Goal: Communication & Community: Answer question/provide support

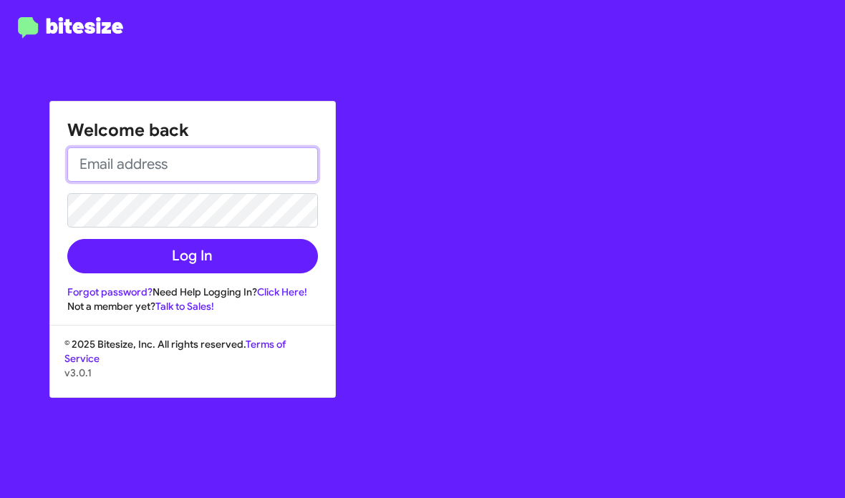
click at [163, 160] on input "email" at bounding box center [192, 165] width 251 height 34
type input "shianne@motivebdcsolutions.net"
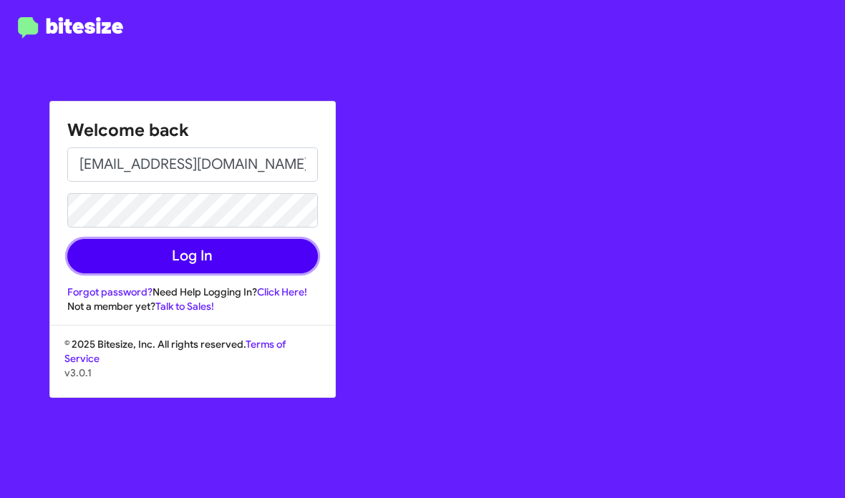
click at [241, 252] on button "Log In" at bounding box center [192, 256] width 251 height 34
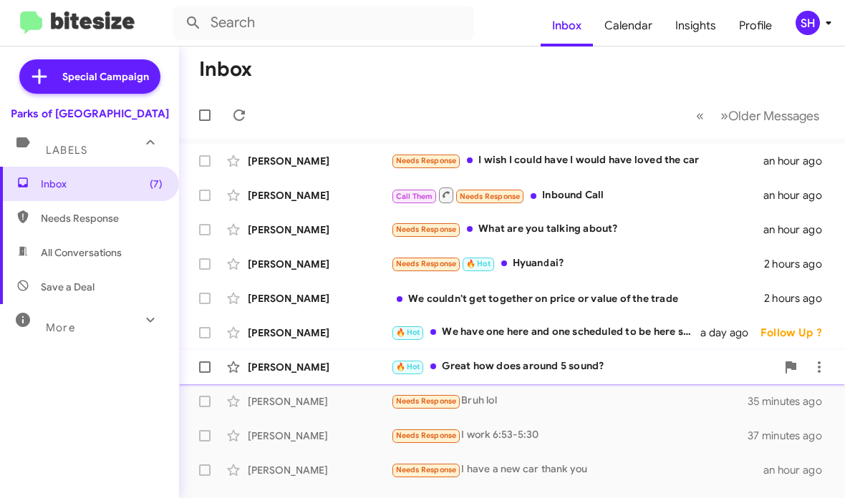
click at [473, 354] on div "Willie Donelan 🔥 Hot Great how does around 5 sound? 2 days ago Follow Up ?" at bounding box center [511, 367] width 643 height 29
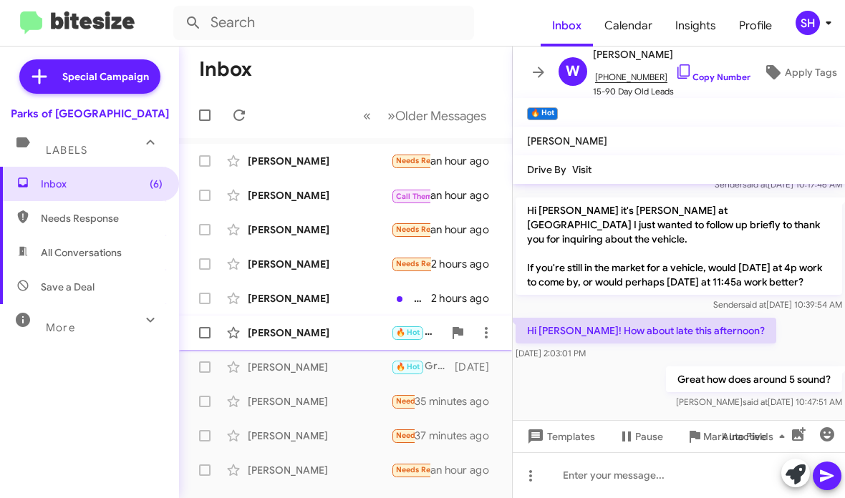
scroll to position [292, 0]
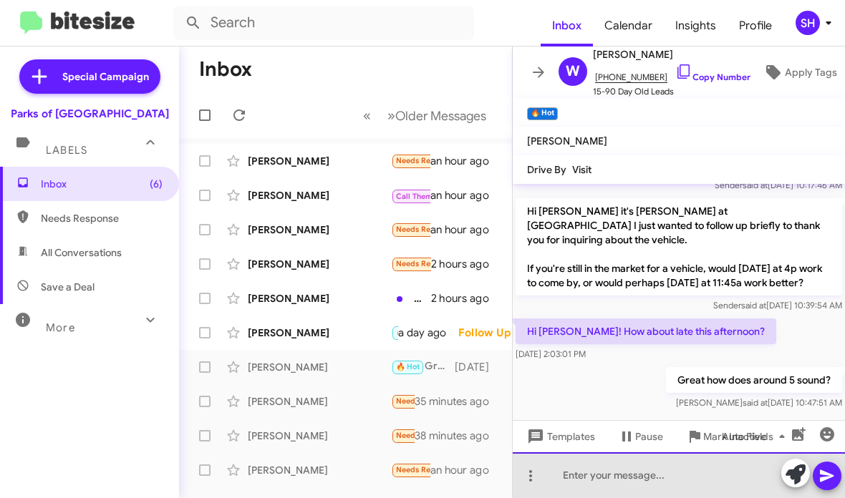
click at [659, 482] on div at bounding box center [679, 476] width 332 height 46
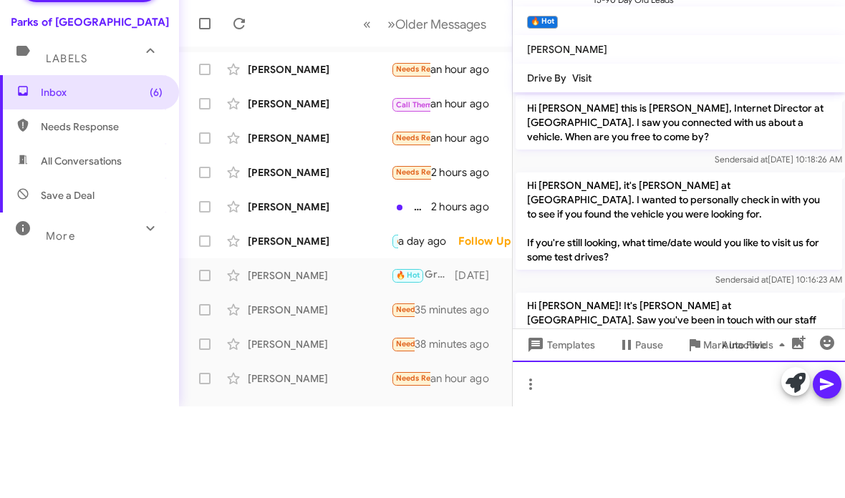
scroll to position [0, 0]
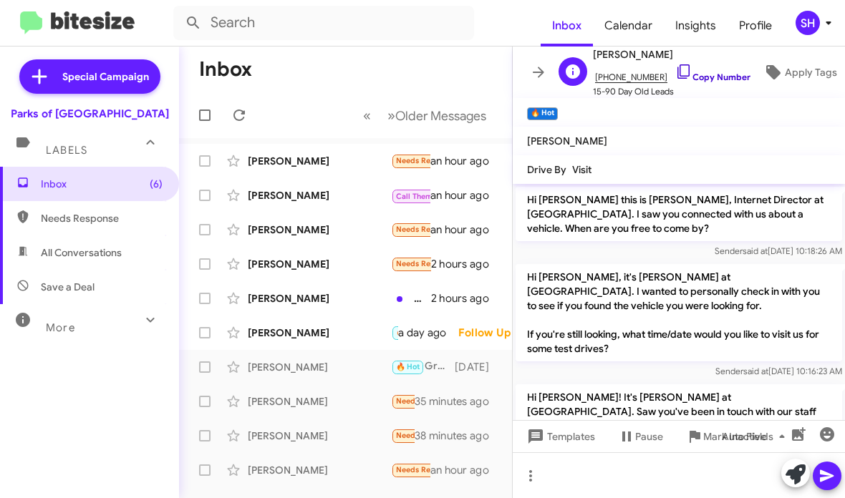
click at [675, 70] on icon at bounding box center [683, 71] width 17 height 17
click at [304, 355] on div "Willie Donelan 🔥 Hot Great how does around 5 sound? 2 days ago" at bounding box center [345, 367] width 310 height 29
click at [349, 382] on span "Willie Donelan 🔥 Hot Great how does around 5 sound? 2 days ago" at bounding box center [345, 367] width 333 height 34
click at [348, 379] on div "Willie Donelan 🔥 Hot Great how does around 5 sound? 2 days ago" at bounding box center [345, 367] width 310 height 29
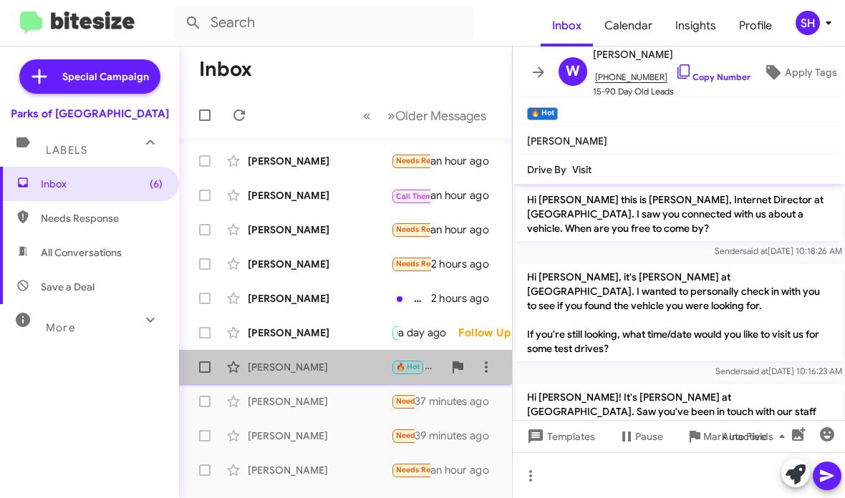
click at [352, 376] on div "Willie Donelan 🔥 Hot Great how does around 5 sound? 2 days ago" at bounding box center [345, 367] width 310 height 29
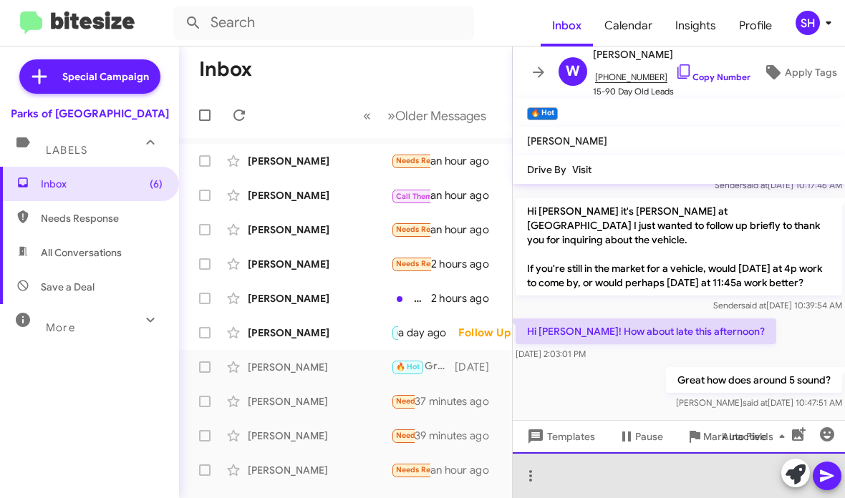
scroll to position [292, 0]
click at [599, 483] on div at bounding box center [679, 476] width 332 height 46
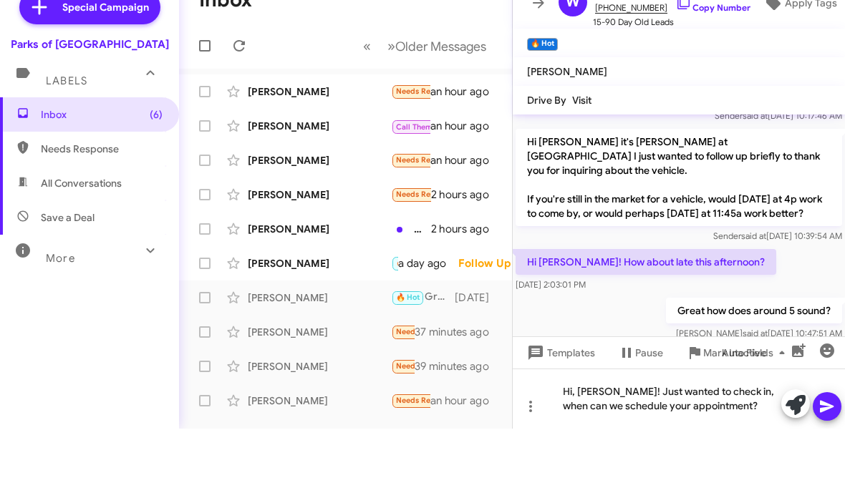
click at [824, 468] on icon at bounding box center [827, 476] width 17 height 17
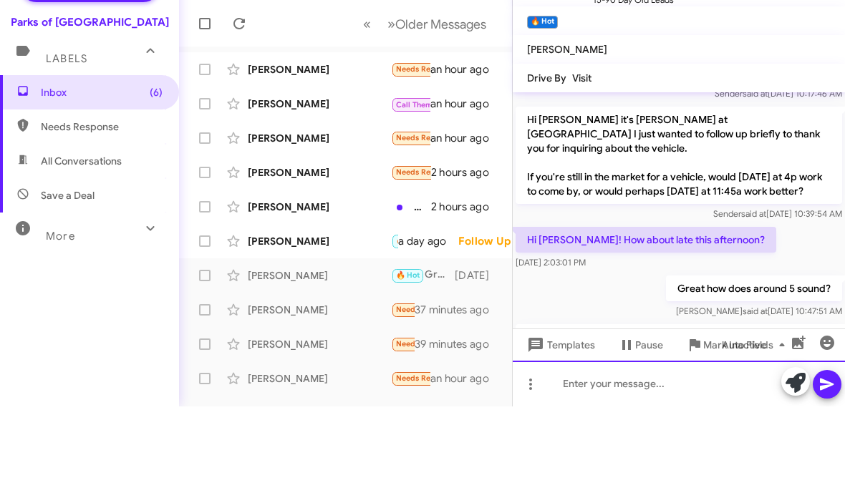
scroll to position [0, 0]
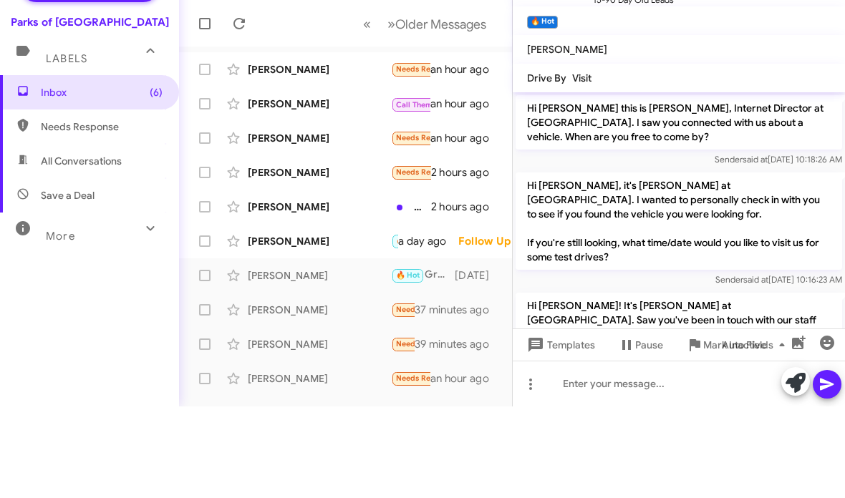
click at [824, 462] on span at bounding box center [827, 476] width 17 height 29
click at [826, 470] on icon at bounding box center [827, 476] width 14 height 12
click at [349, 326] on div "[PERSON_NAME]" at bounding box center [319, 333] width 143 height 14
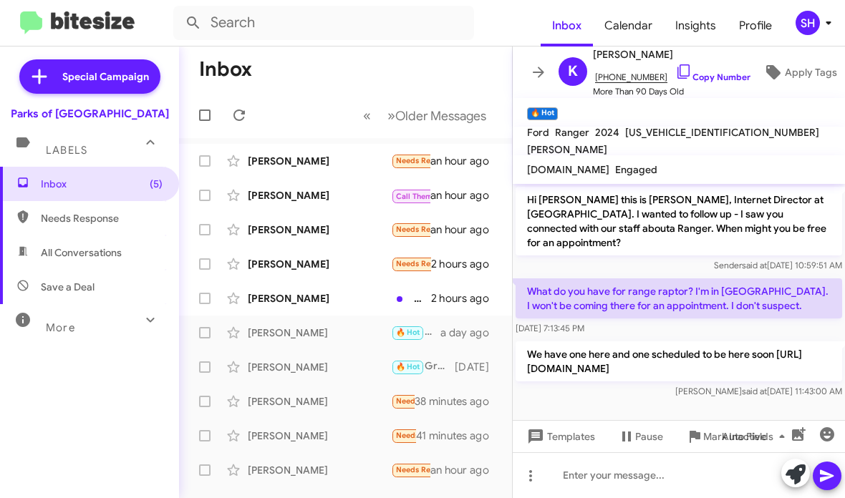
click at [541, 68] on icon at bounding box center [538, 72] width 17 height 17
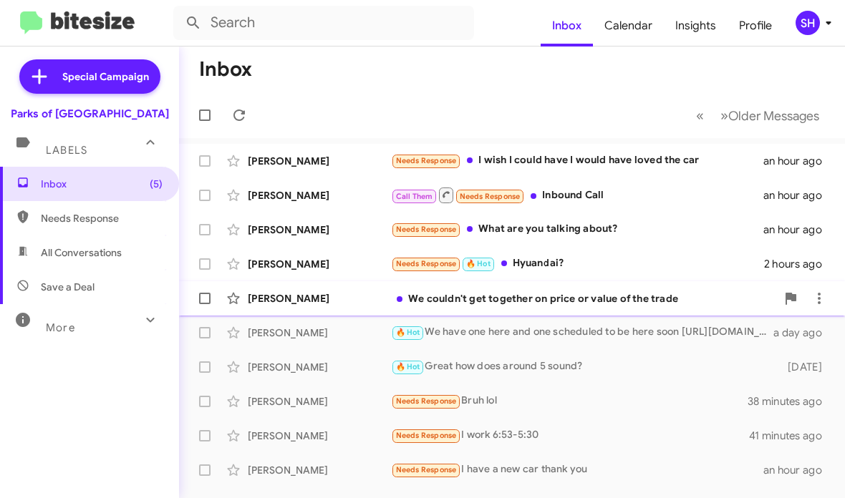
click at [368, 301] on div "[PERSON_NAME]" at bounding box center [319, 298] width 143 height 14
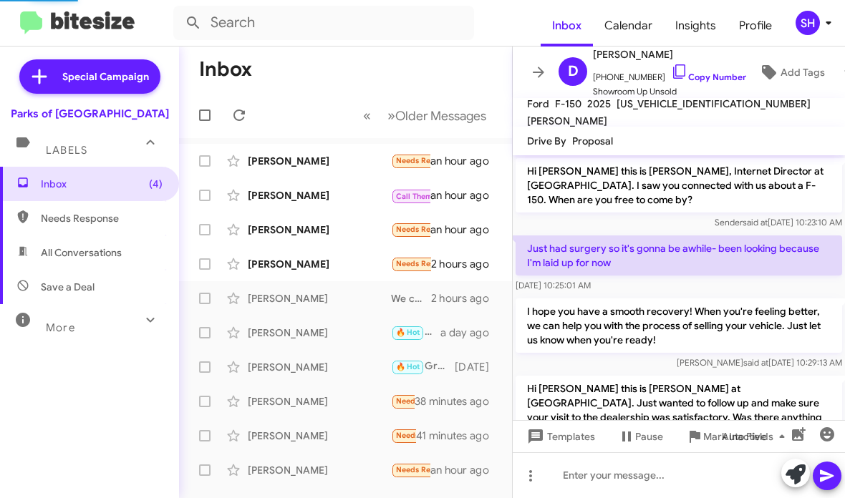
scroll to position [111, 0]
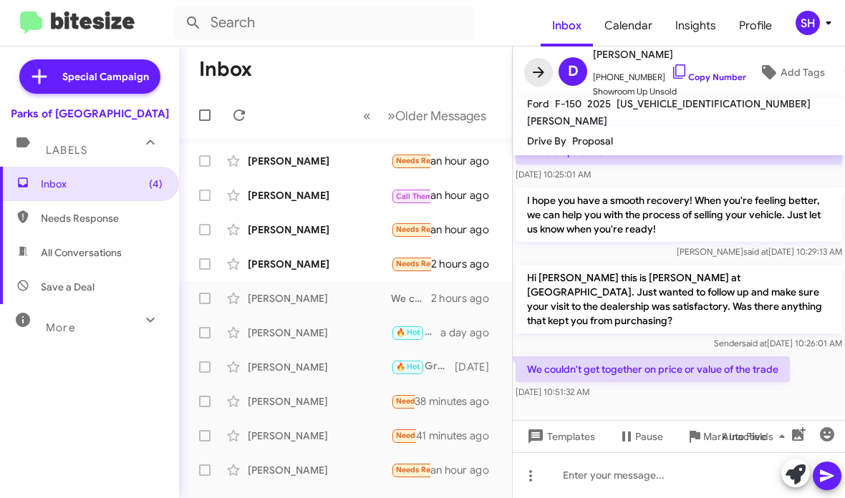
click at [536, 72] on icon at bounding box center [538, 72] width 11 height 11
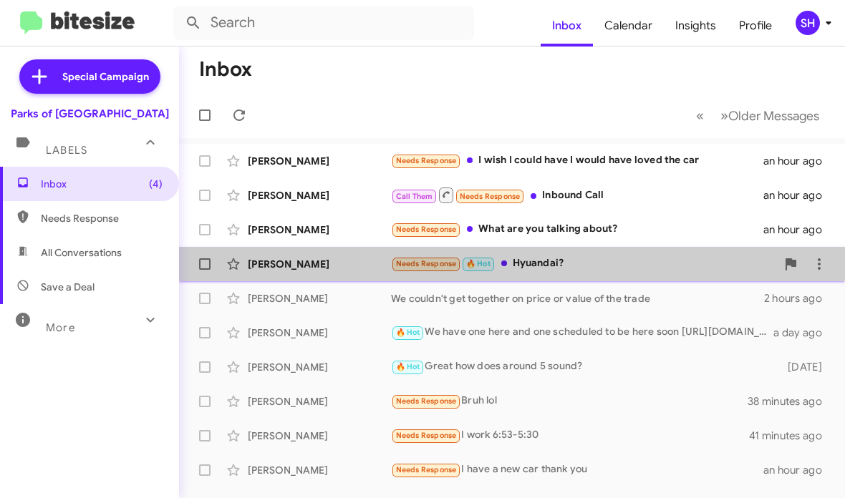
click at [566, 251] on div "Tavaris Thomas Needs Response 🔥 Hot Hyuandai? 2 hours ago" at bounding box center [511, 264] width 643 height 29
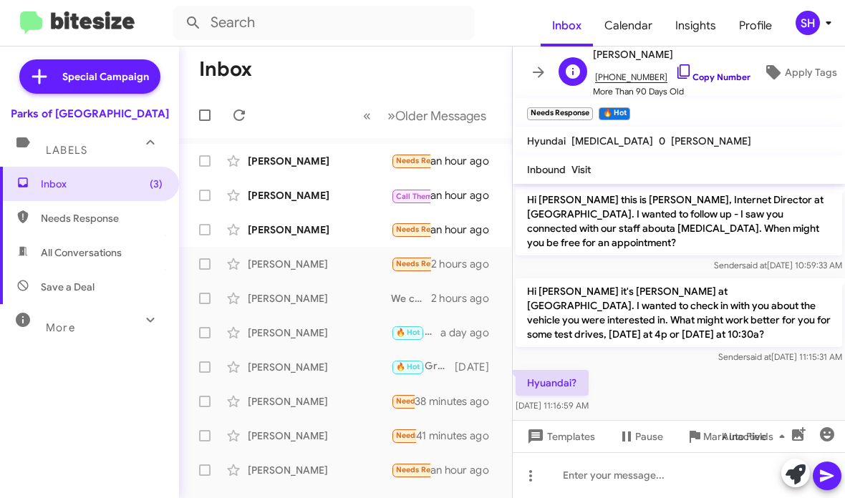
click at [675, 72] on icon at bounding box center [683, 71] width 17 height 17
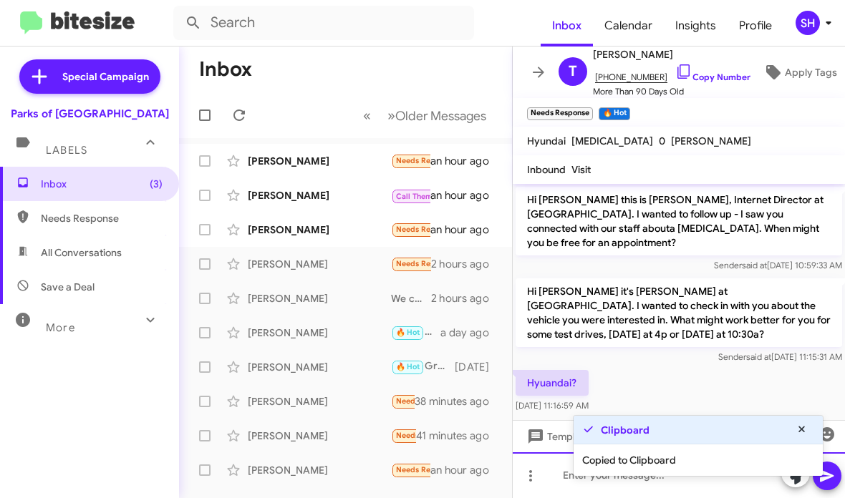
click at [562, 484] on div at bounding box center [679, 476] width 332 height 46
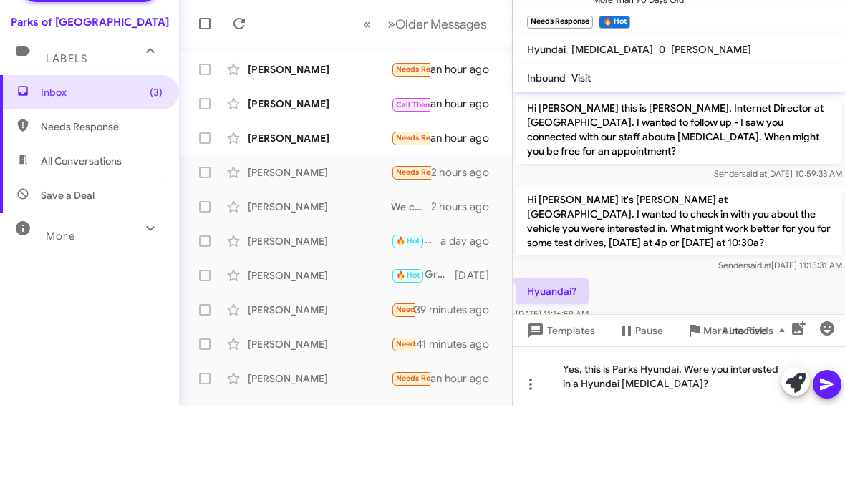
click at [826, 462] on span at bounding box center [827, 476] width 17 height 29
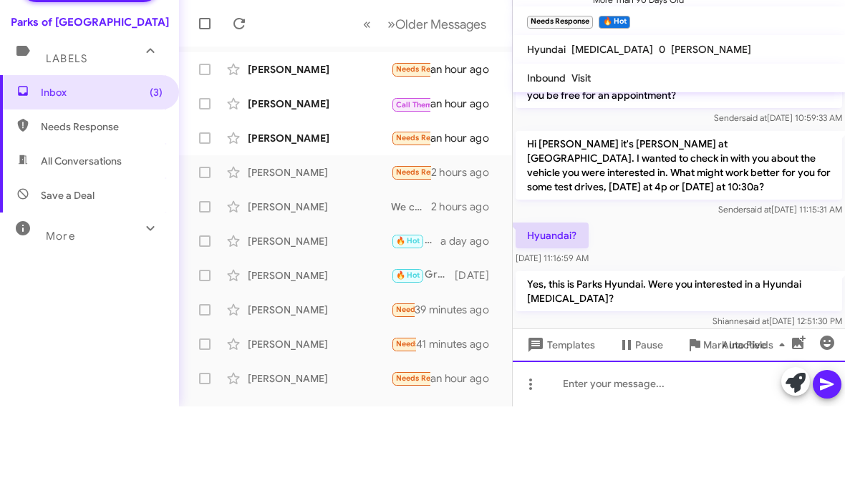
scroll to position [59, 0]
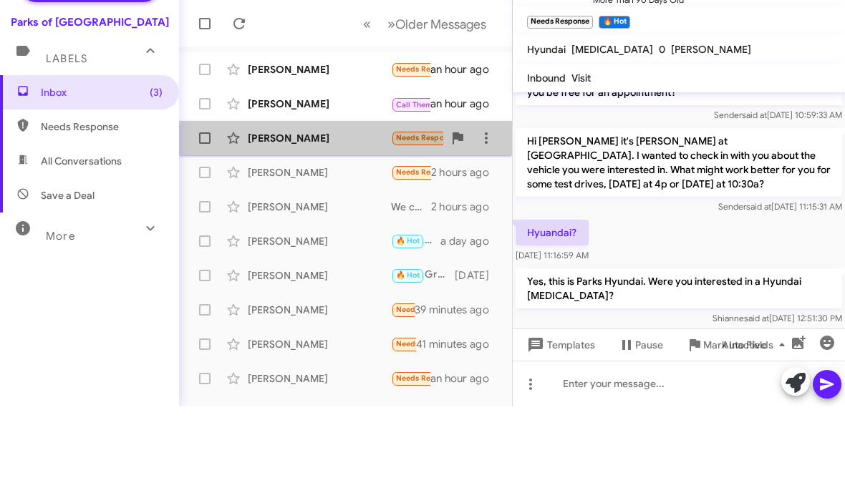
click at [359, 223] on div "[PERSON_NAME]" at bounding box center [319, 230] width 143 height 14
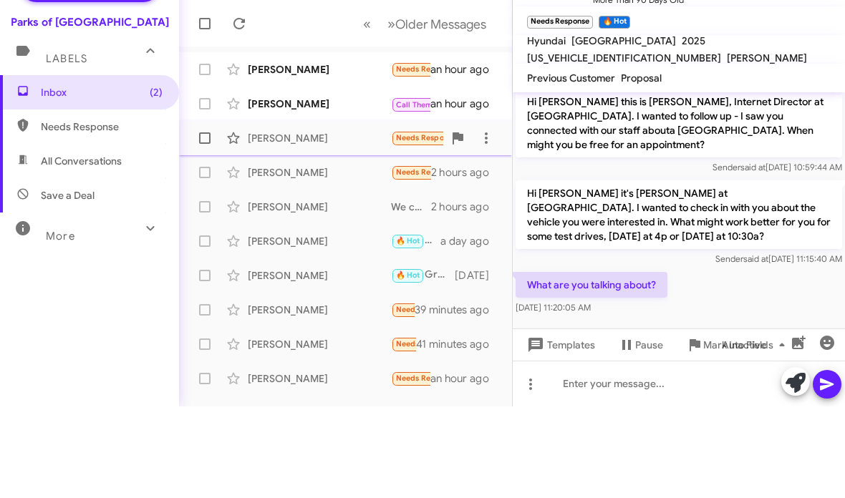
scroll to position [6, 0]
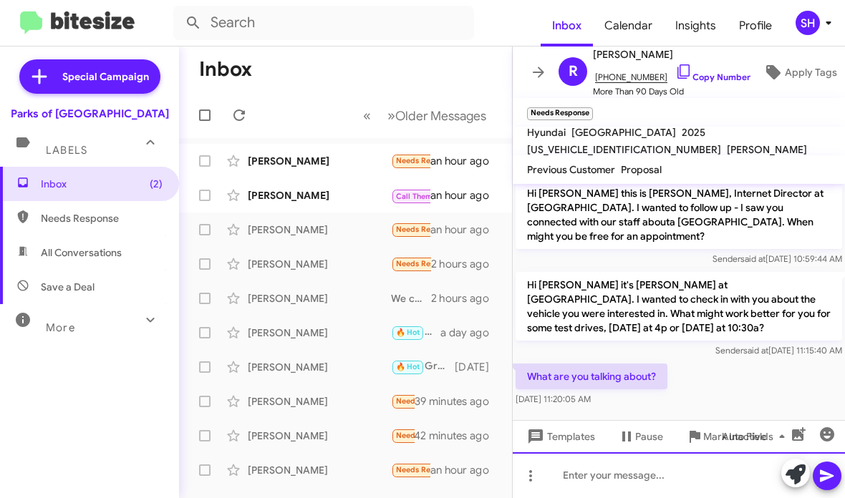
click at [639, 468] on div at bounding box center [679, 476] width 332 height 46
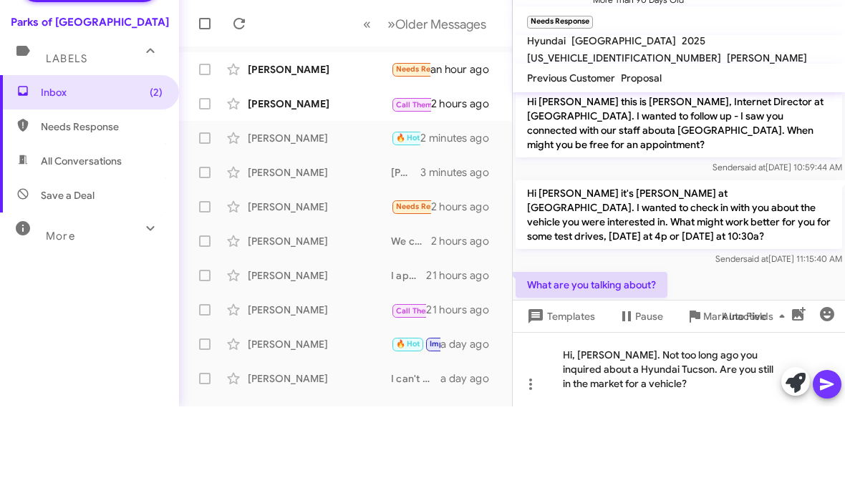
click at [829, 468] on icon at bounding box center [827, 476] width 17 height 17
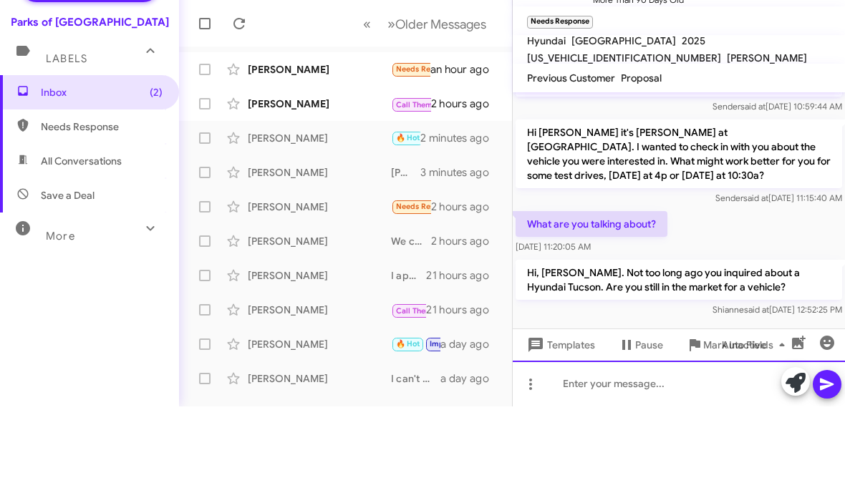
scroll to position [73, 0]
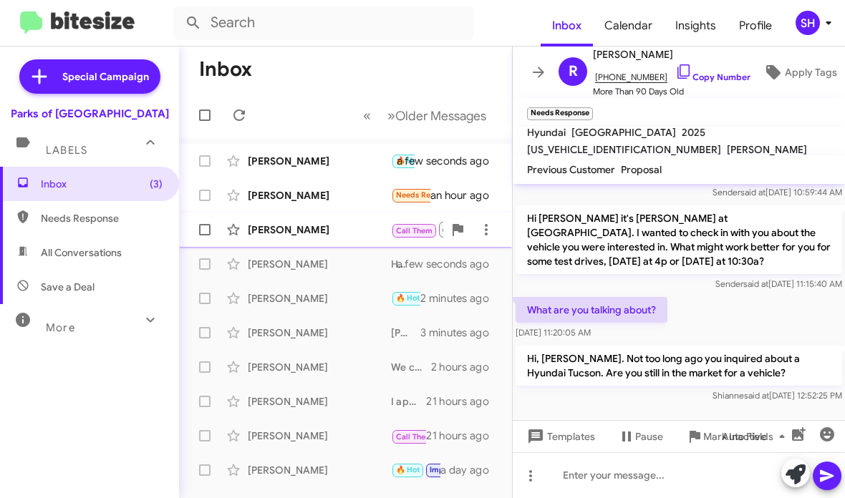
click at [357, 222] on div "Dale Kaplan-Stein Call Them Needs Response Inbound Call 2 hours ago" at bounding box center [345, 230] width 310 height 29
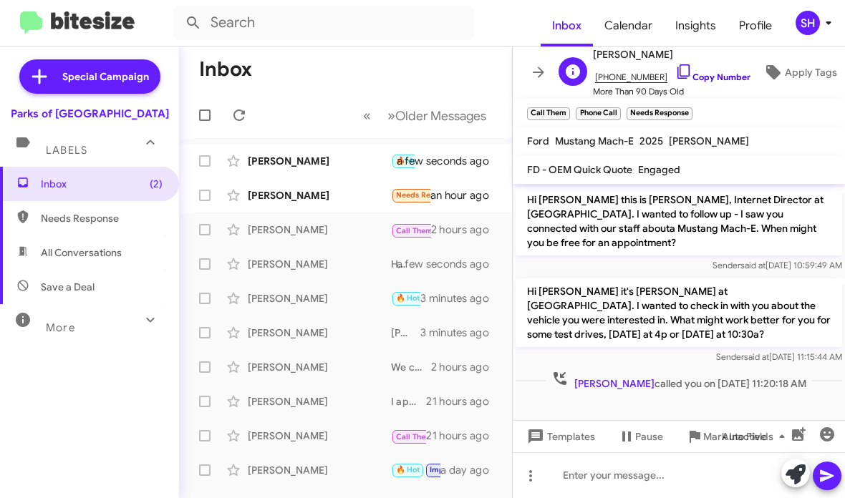
click at [675, 71] on icon at bounding box center [683, 71] width 17 height 17
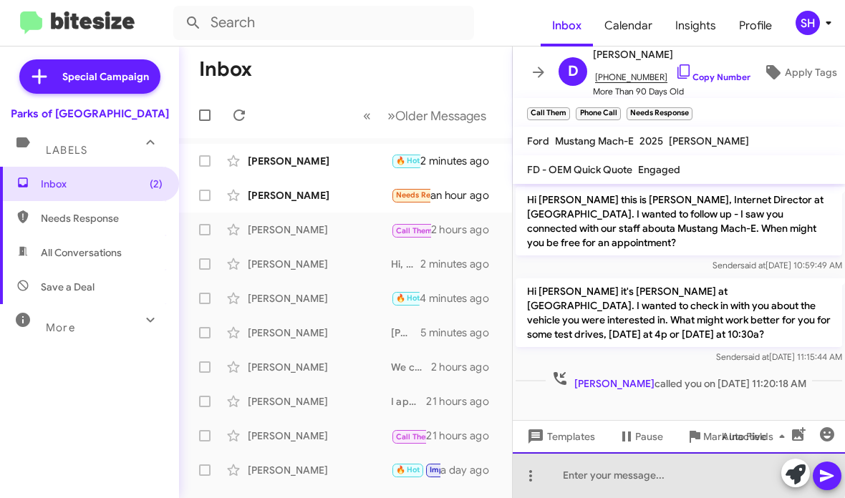
click at [655, 473] on div at bounding box center [679, 476] width 332 height 46
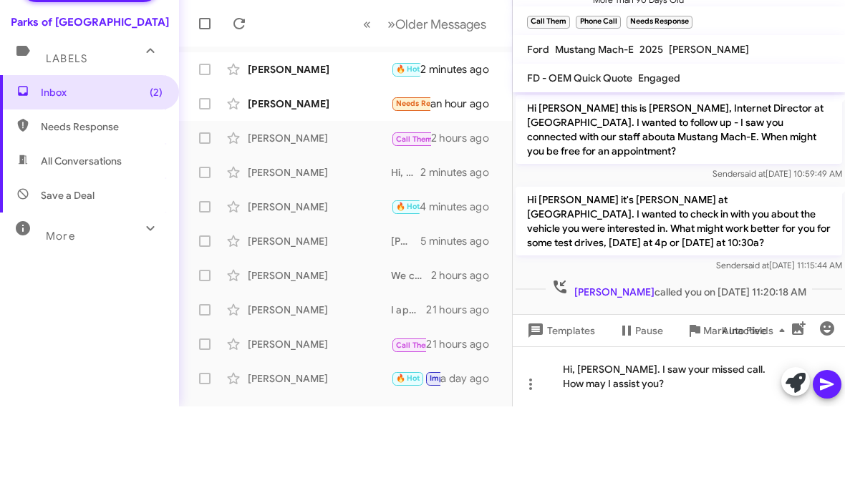
click at [826, 468] on icon at bounding box center [827, 476] width 17 height 17
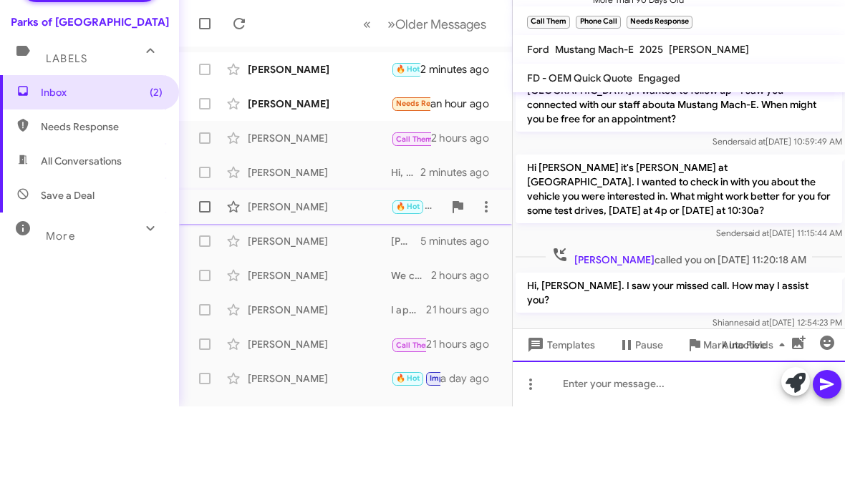
scroll to position [37, 0]
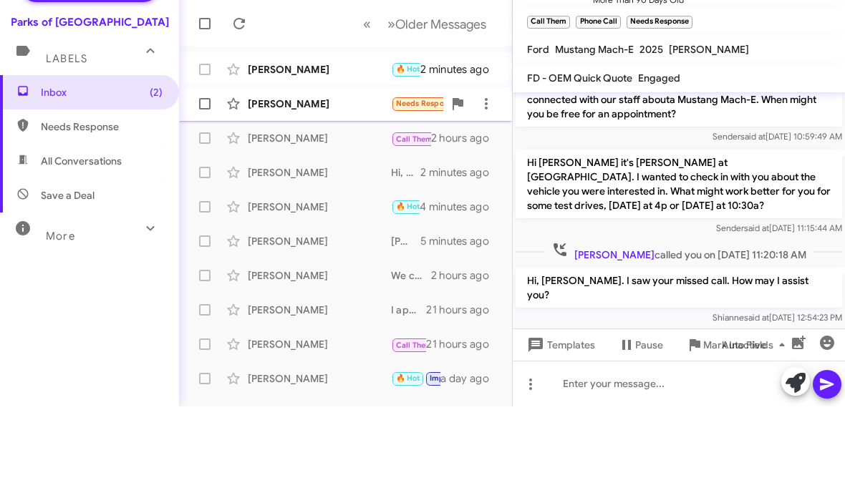
click at [347, 188] on div "[PERSON_NAME]" at bounding box center [319, 195] width 143 height 14
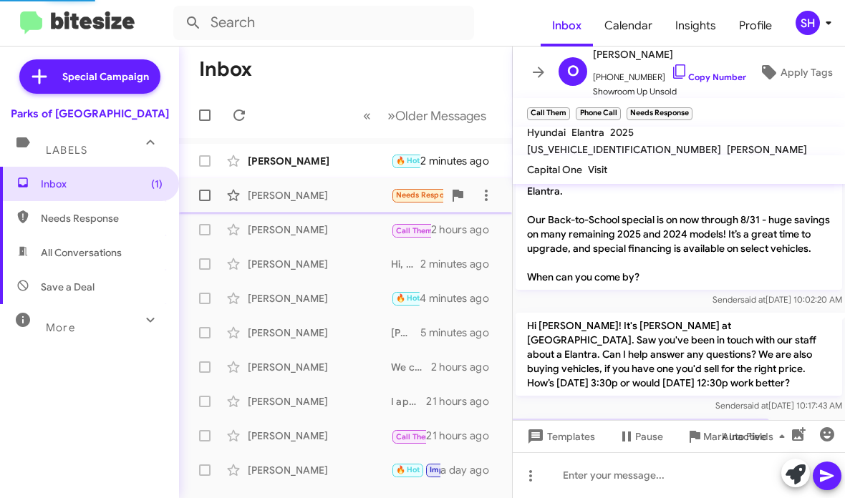
scroll to position [359, 0]
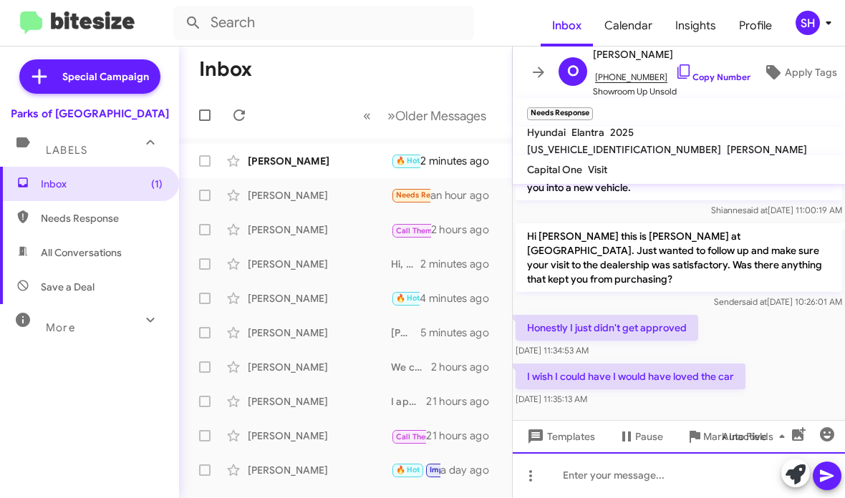
click at [638, 469] on div at bounding box center [679, 476] width 332 height 46
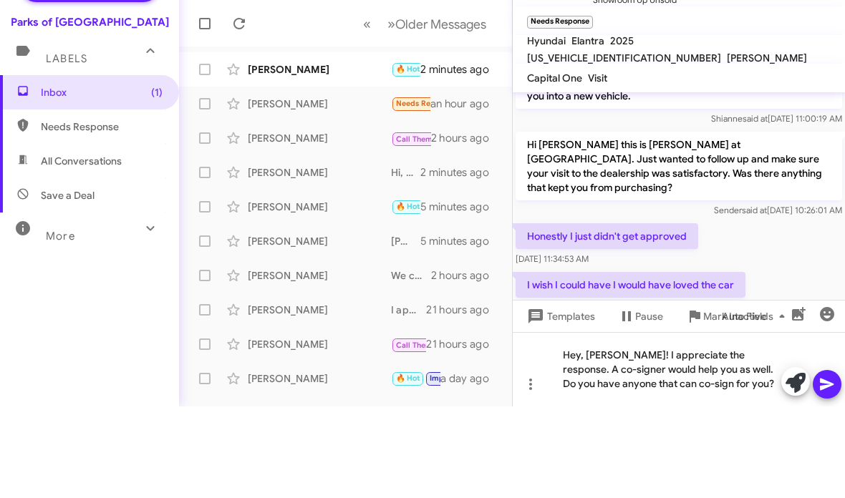
click at [829, 462] on span at bounding box center [827, 476] width 17 height 29
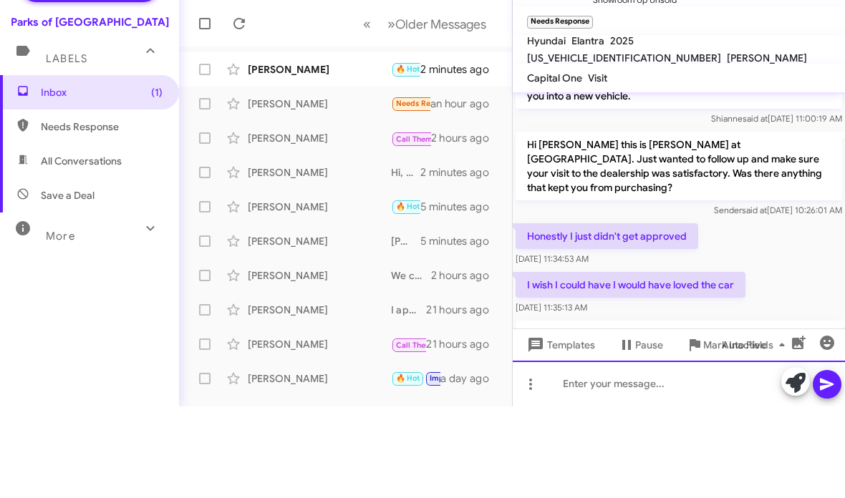
scroll to position [0, 0]
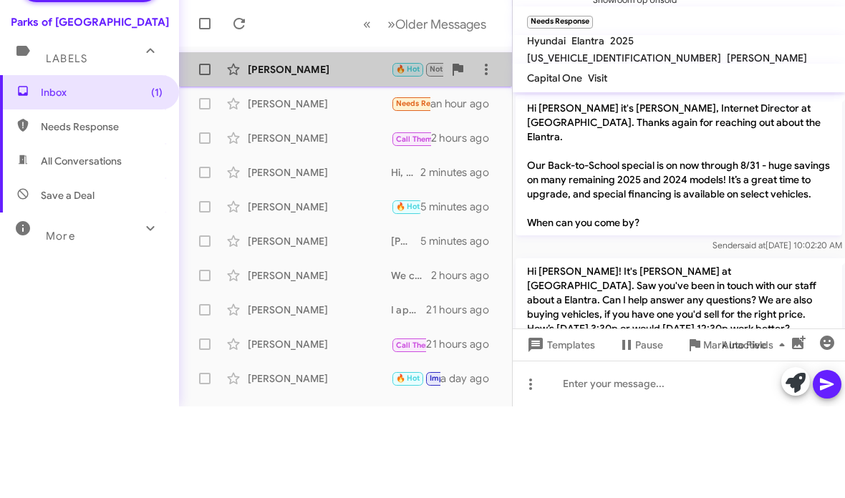
click at [340, 154] on div "[PERSON_NAME]" at bounding box center [319, 161] width 143 height 14
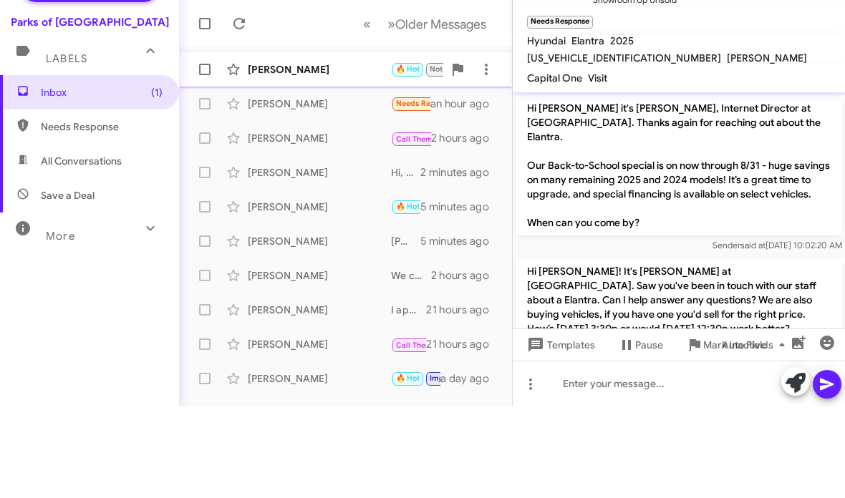
scroll to position [208, 0]
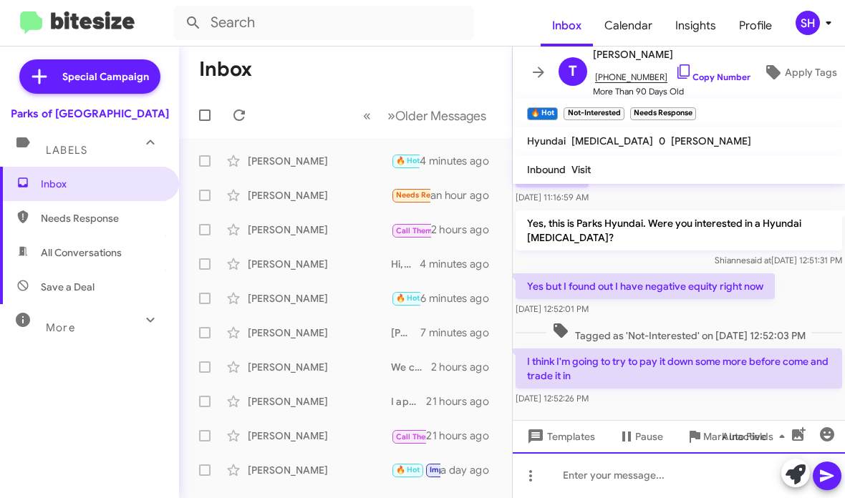
click at [673, 477] on div at bounding box center [679, 476] width 332 height 46
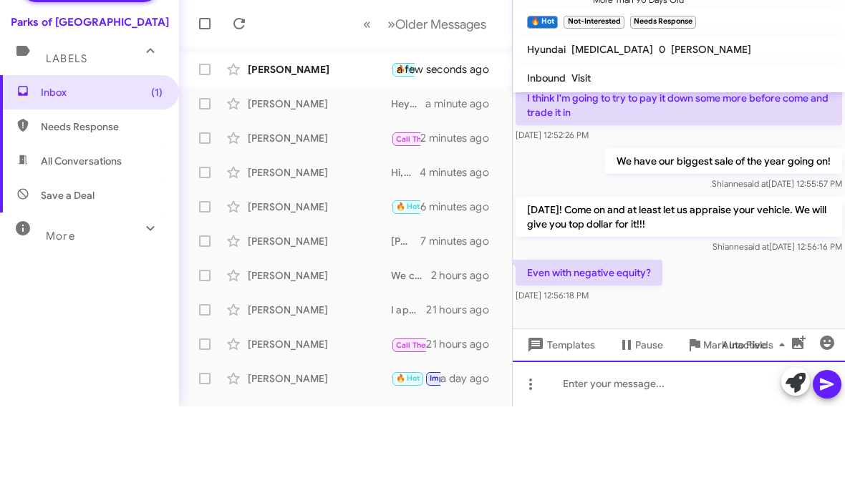
scroll to position [380, 0]
click at [612, 453] on div at bounding box center [679, 476] width 332 height 46
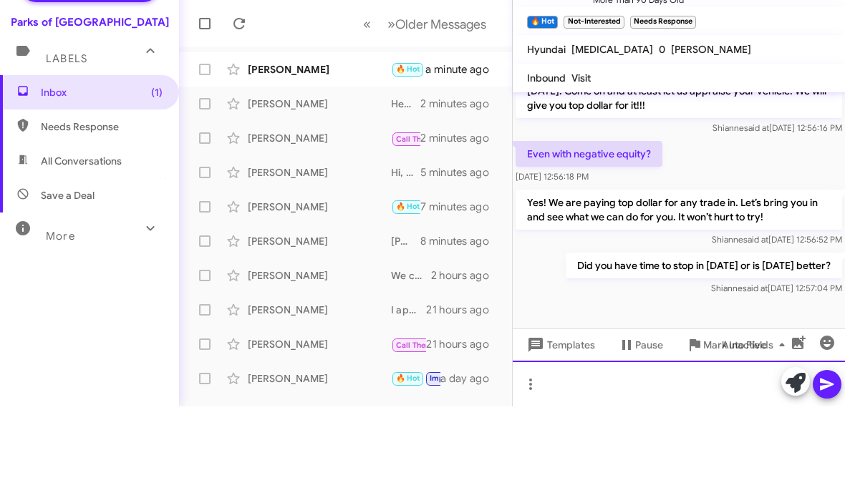
scroll to position [498, 0]
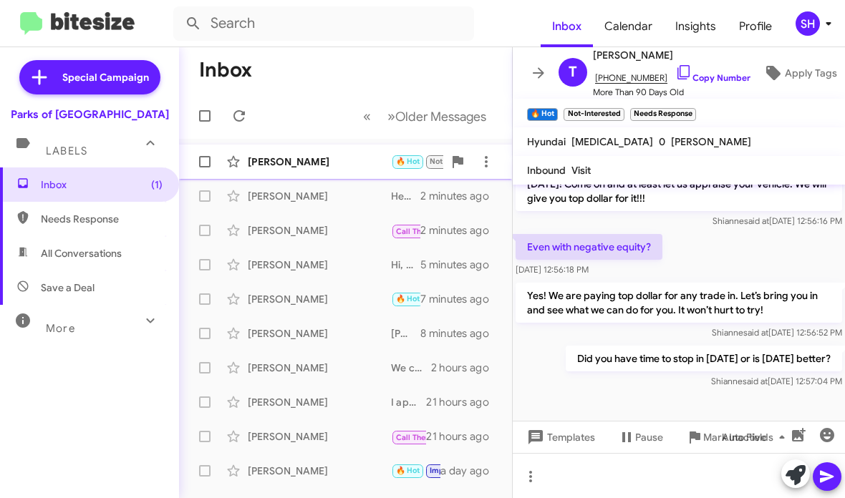
click at [370, 175] on div "Tavaris Thomas 🔥 Hot Not-Interested Needs Response Even with negative equity? a…" at bounding box center [345, 161] width 310 height 29
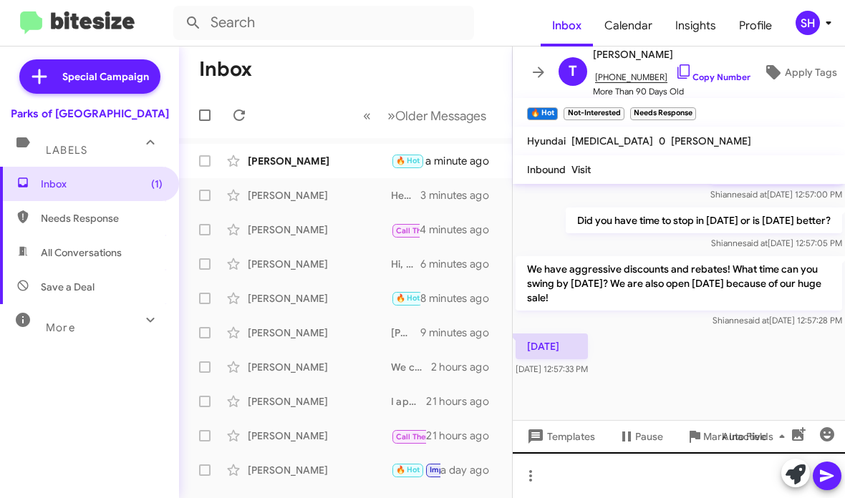
scroll to position [684, 0]
click at [704, 475] on div at bounding box center [679, 476] width 332 height 46
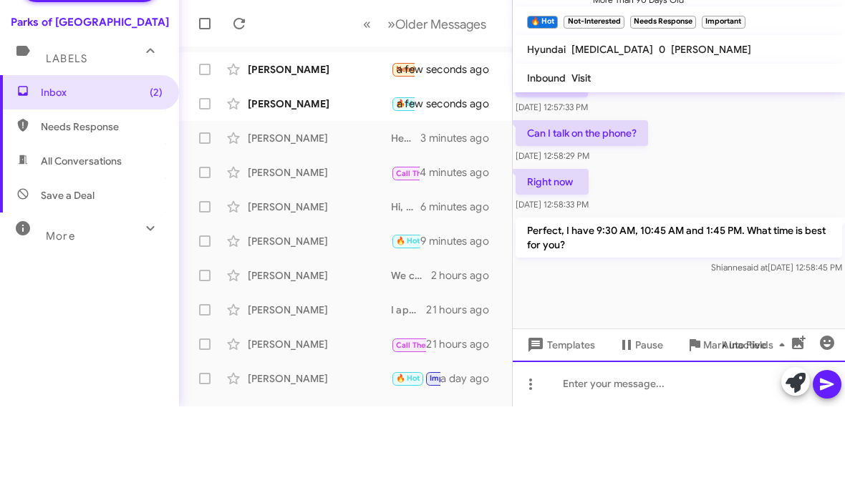
scroll to position [0, 0]
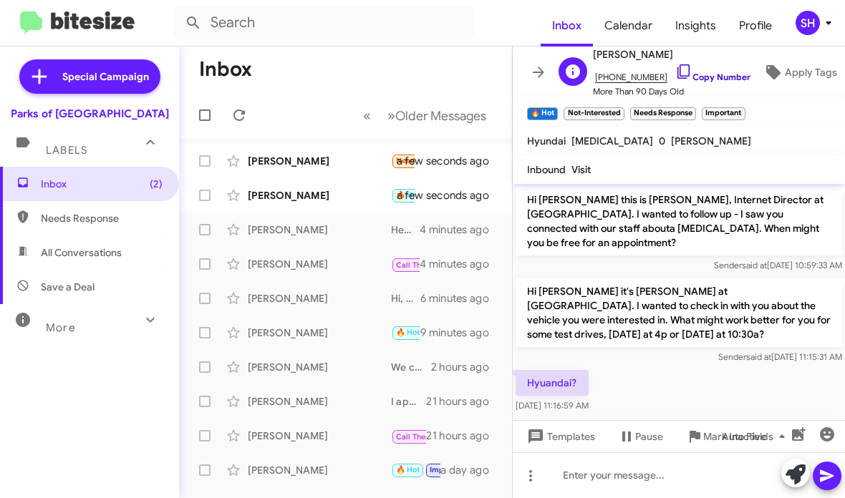
click at [675, 72] on icon at bounding box center [683, 71] width 17 height 17
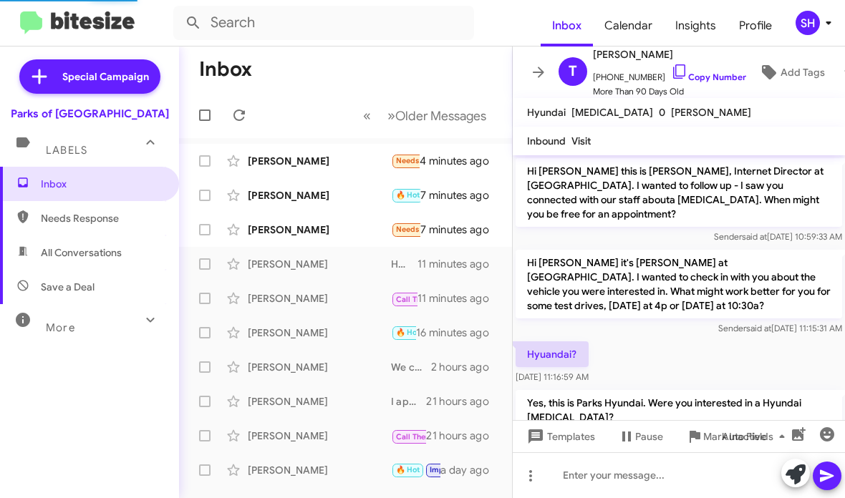
scroll to position [931, 0]
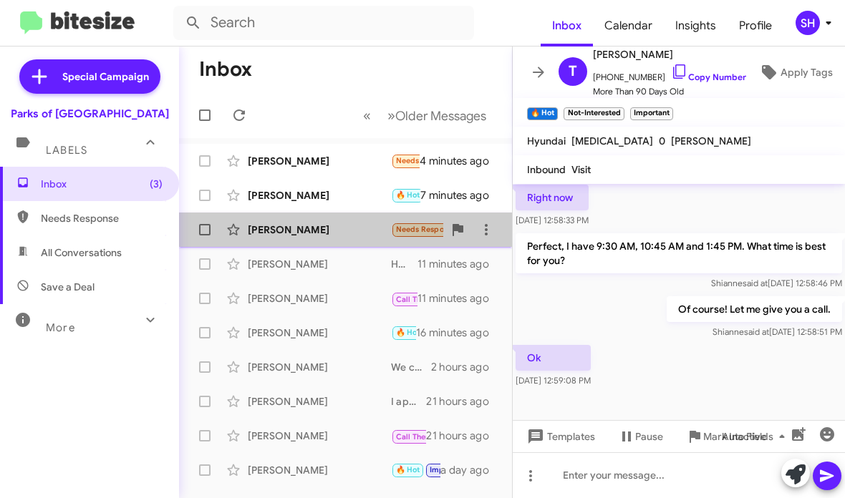
click at [350, 225] on div "[PERSON_NAME]" at bounding box center [319, 230] width 143 height 14
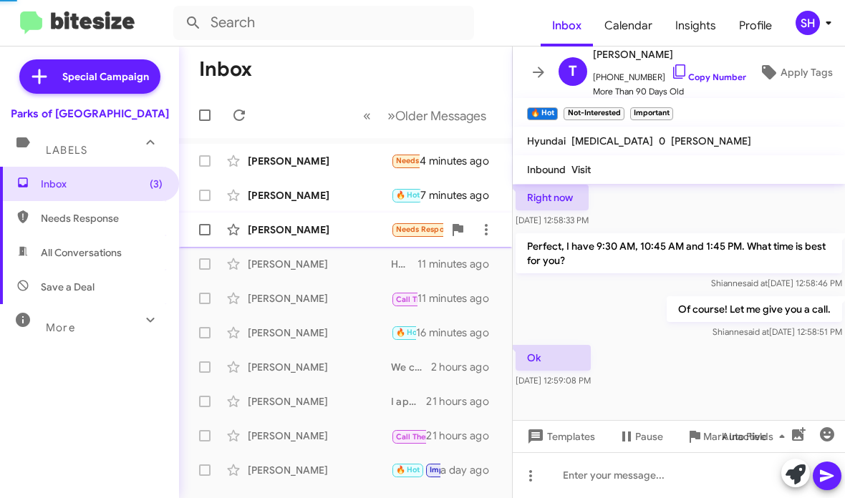
scroll to position [97, 0]
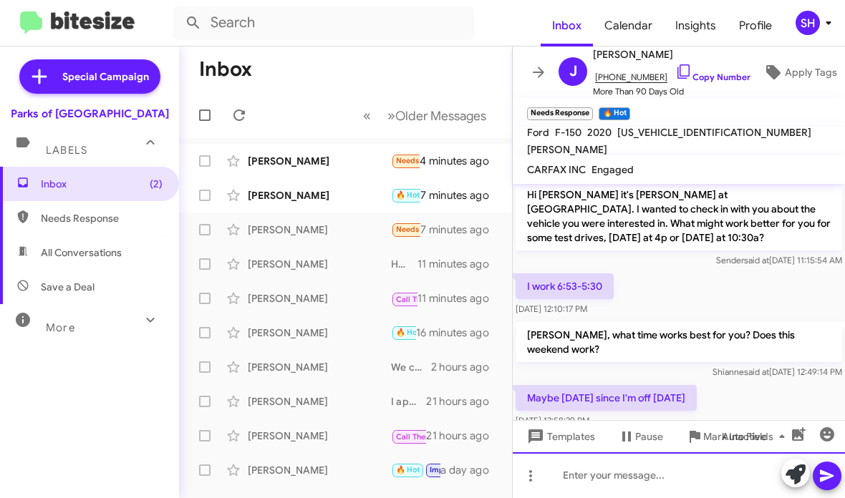
click at [616, 481] on div at bounding box center [679, 476] width 332 height 46
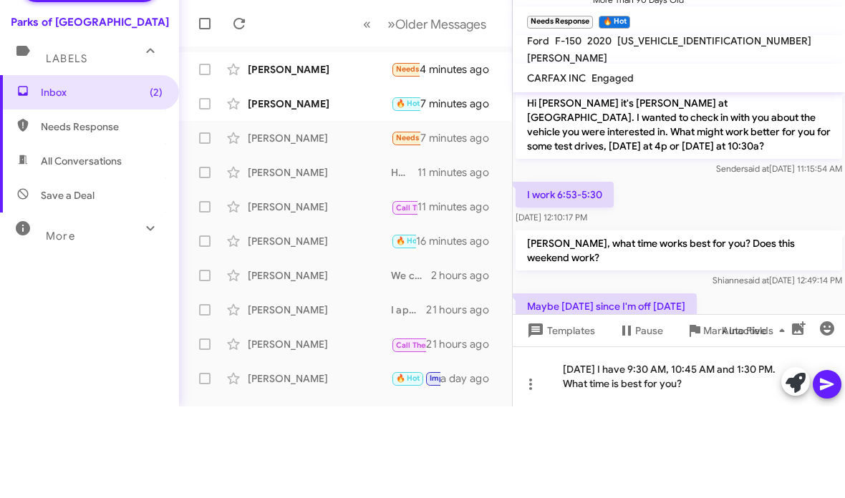
click at [830, 468] on icon at bounding box center [827, 476] width 17 height 17
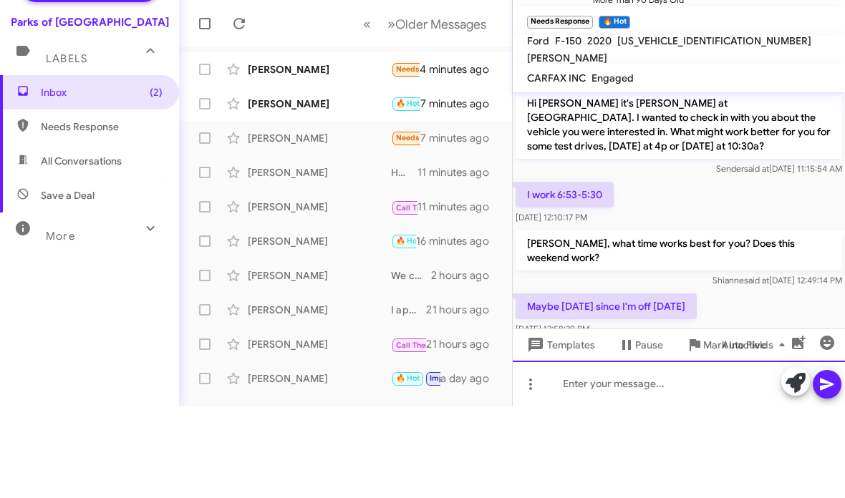
scroll to position [0, 0]
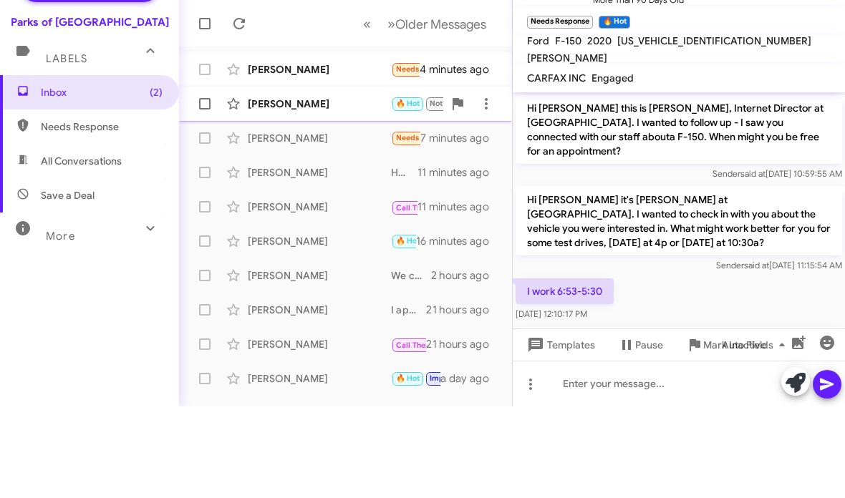
click at [329, 188] on div "[PERSON_NAME]" at bounding box center [319, 195] width 143 height 14
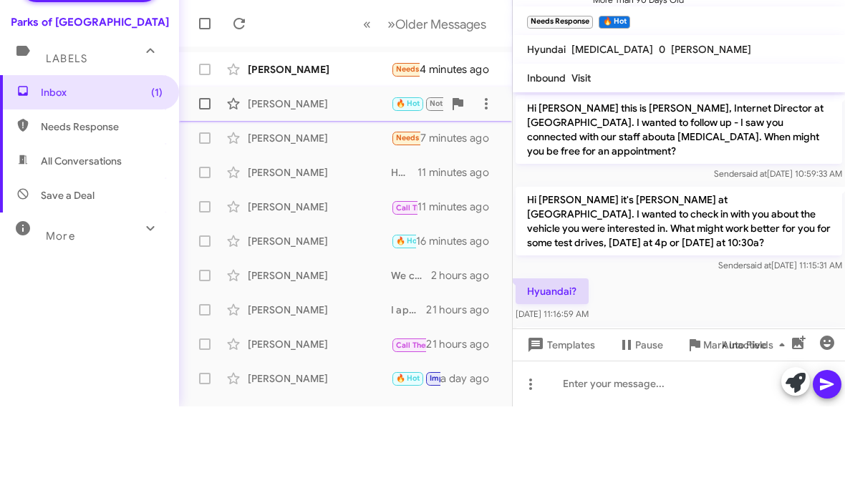
scroll to position [960, 0]
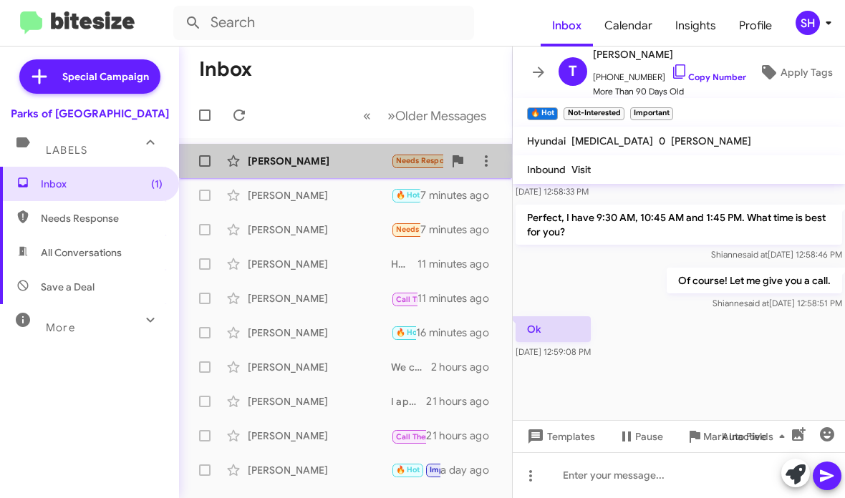
click at [357, 173] on div "Richard Hoffman Needs Response That was a long time ago. Y'all are crazy on you…" at bounding box center [345, 161] width 310 height 29
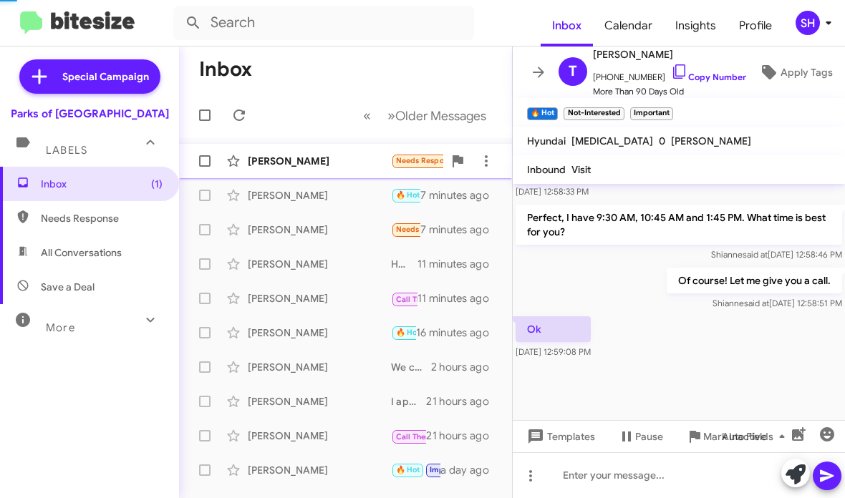
scroll to position [125, 0]
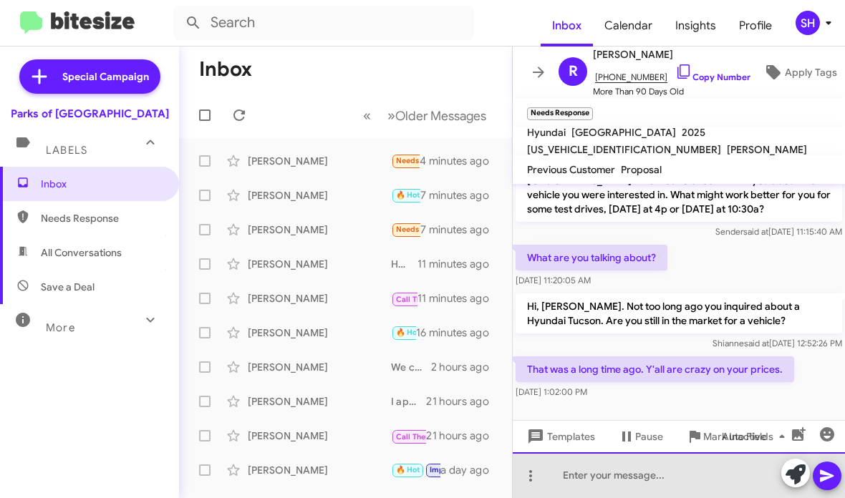
click at [674, 482] on div at bounding box center [679, 476] width 332 height 46
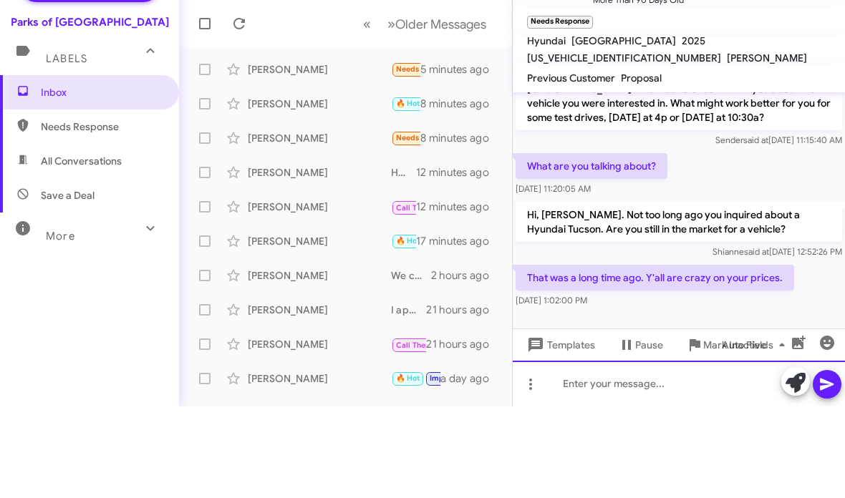
scroll to position [0, 0]
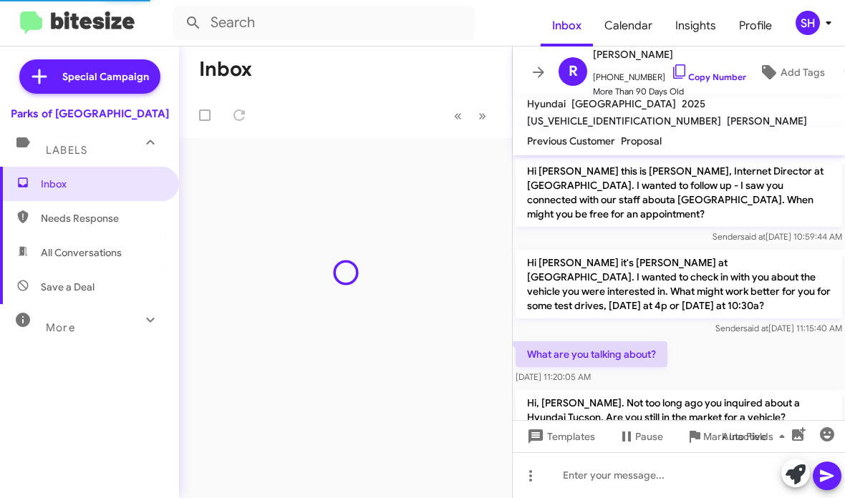
scroll to position [163, 0]
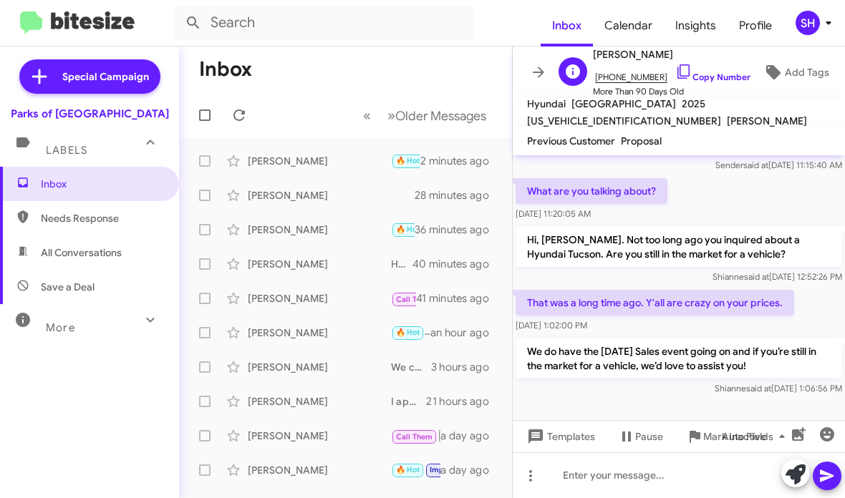
scroll to position [163, 0]
click at [542, 73] on icon at bounding box center [538, 72] width 11 height 11
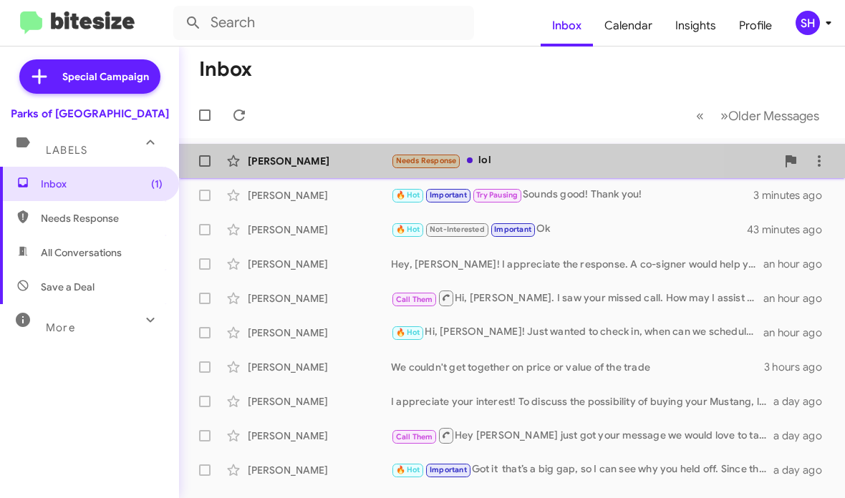
click at [544, 147] on div "Richard Hoffman Needs Response lol a few seconds ago" at bounding box center [511, 161] width 643 height 29
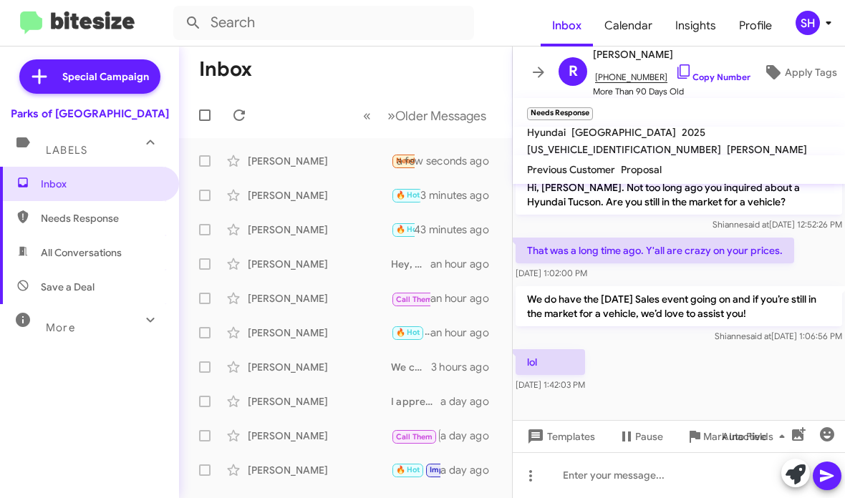
scroll to position [244, 0]
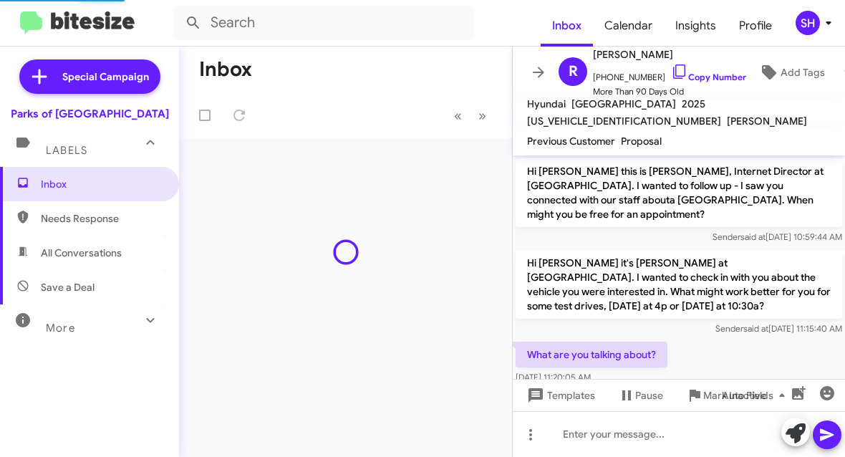
scroll to position [257, 0]
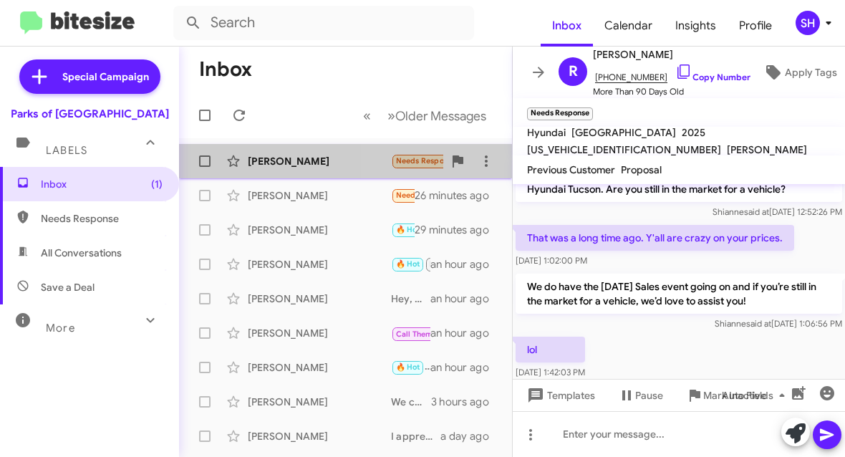
click at [428, 160] on span "Needs Response" at bounding box center [426, 160] width 61 height 9
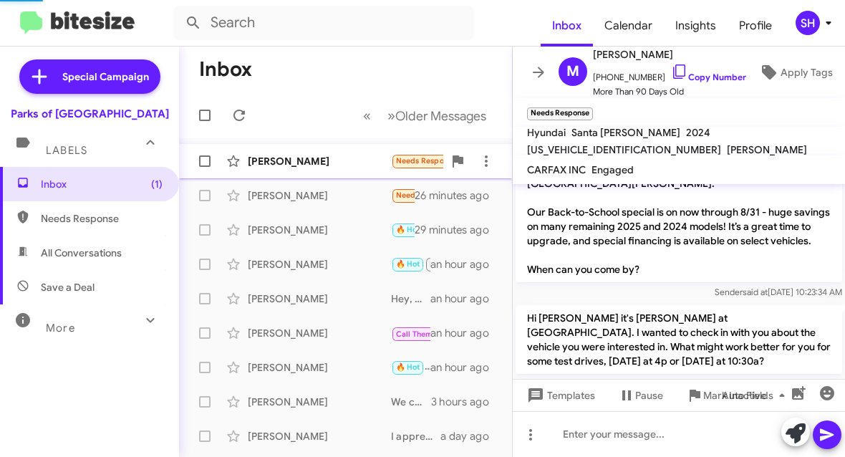
scroll to position [339, 0]
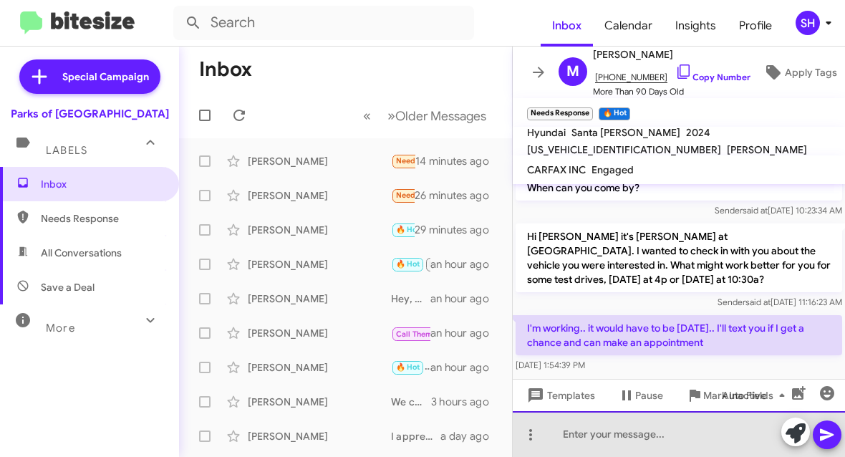
click at [579, 440] on div at bounding box center [679, 434] width 332 height 46
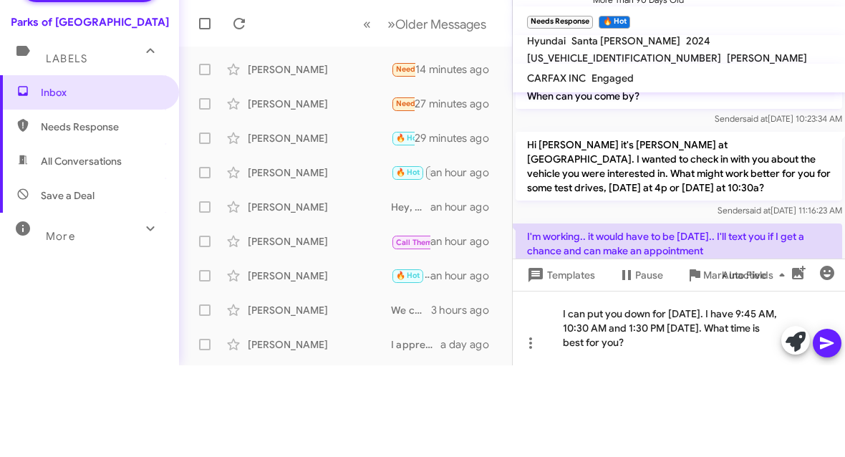
click at [830, 426] on icon at bounding box center [827, 434] width 17 height 17
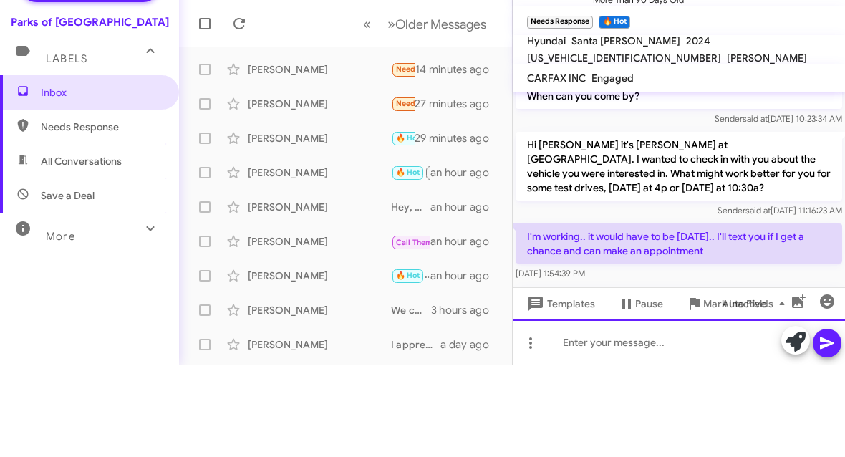
scroll to position [0, 0]
